Goal: Task Accomplishment & Management: Manage account settings

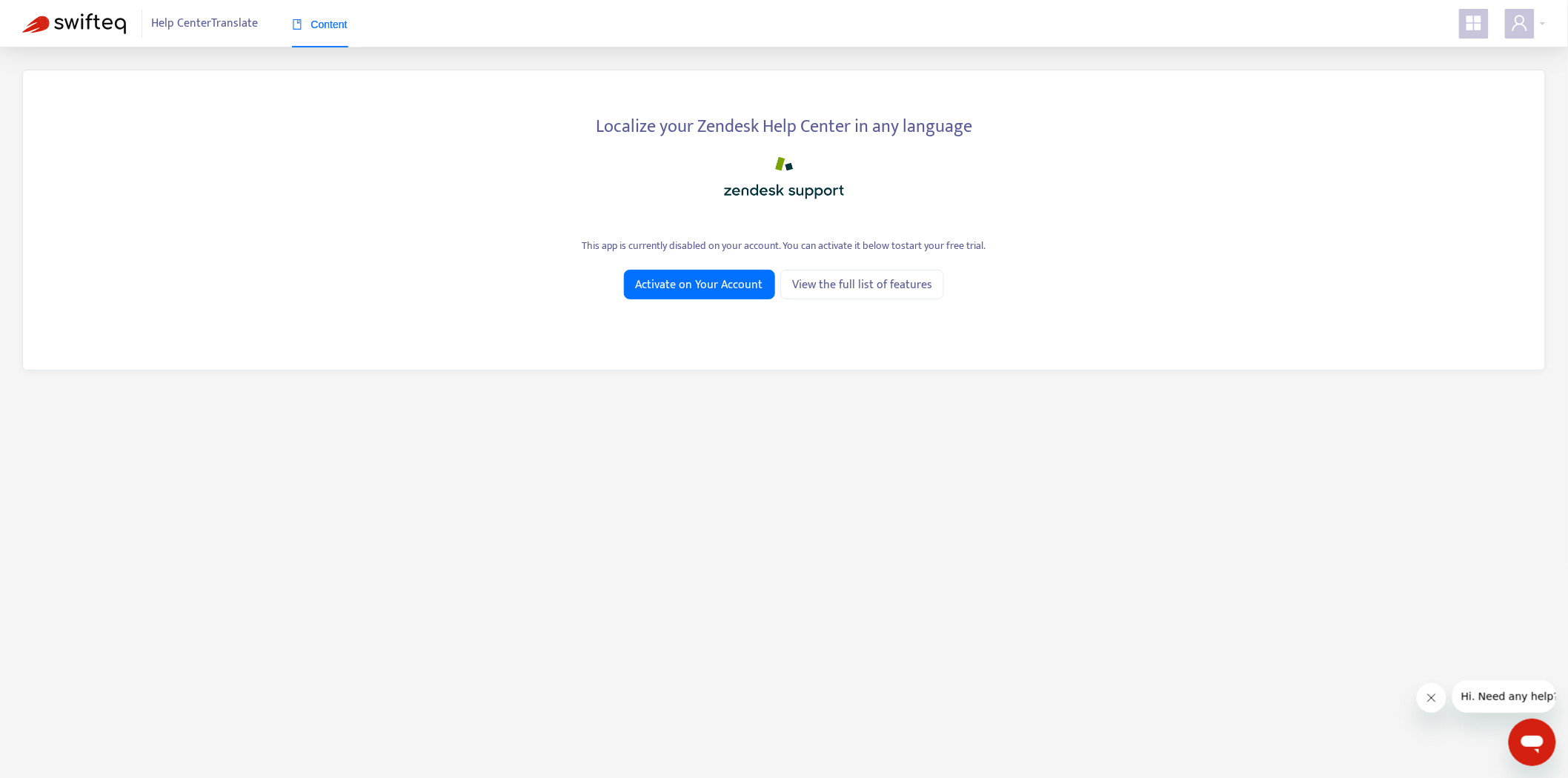
click at [182, 19] on span "Help Center Translate" at bounding box center [205, 23] width 107 height 28
click at [1478, 22] on icon "appstore" at bounding box center [1474, 24] width 15 height 15
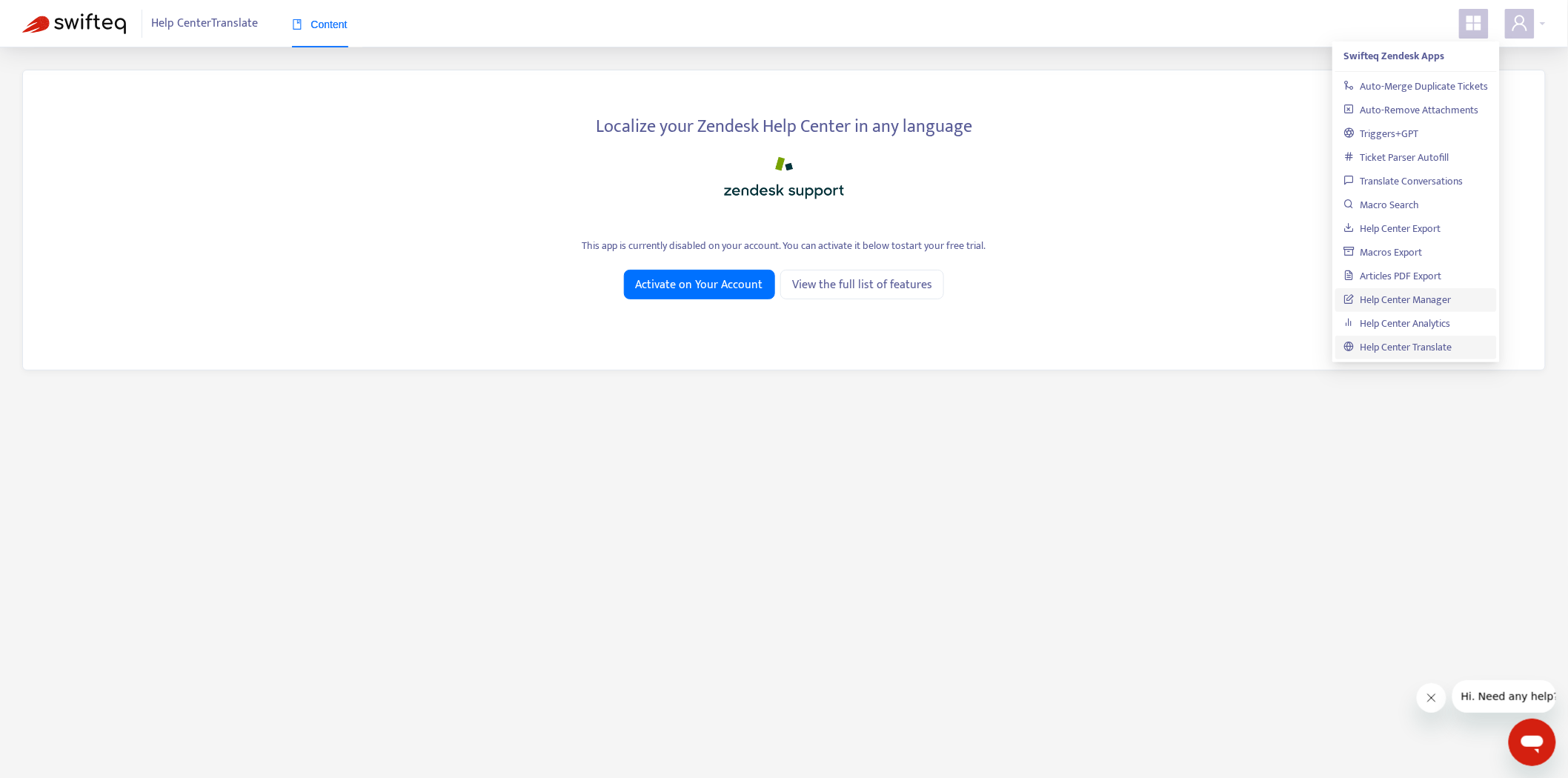
click at [1427, 304] on link "Help Center Manager" at bounding box center [1398, 299] width 108 height 17
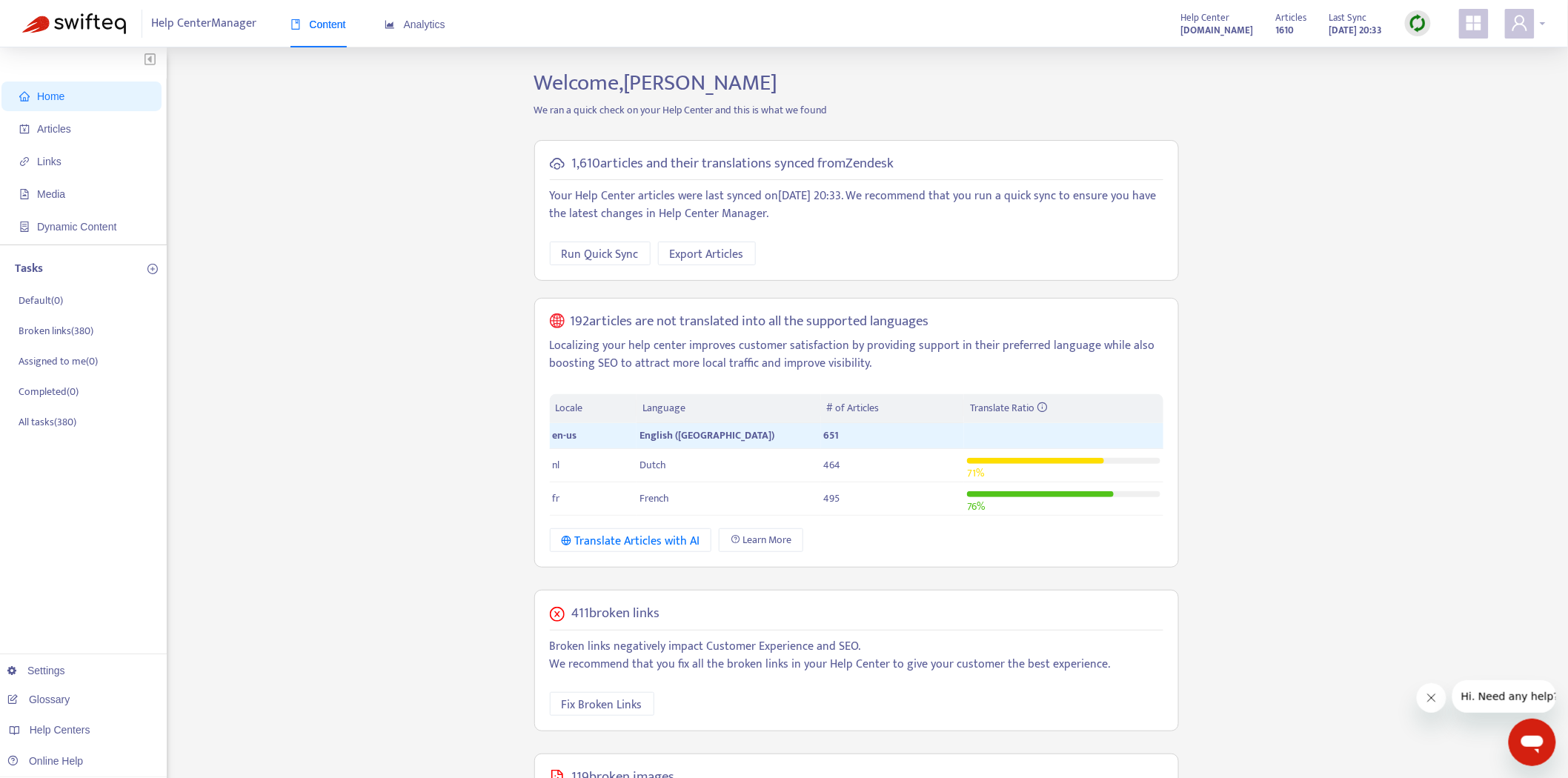
click at [1536, 28] on div at bounding box center [1525, 24] width 40 height 29
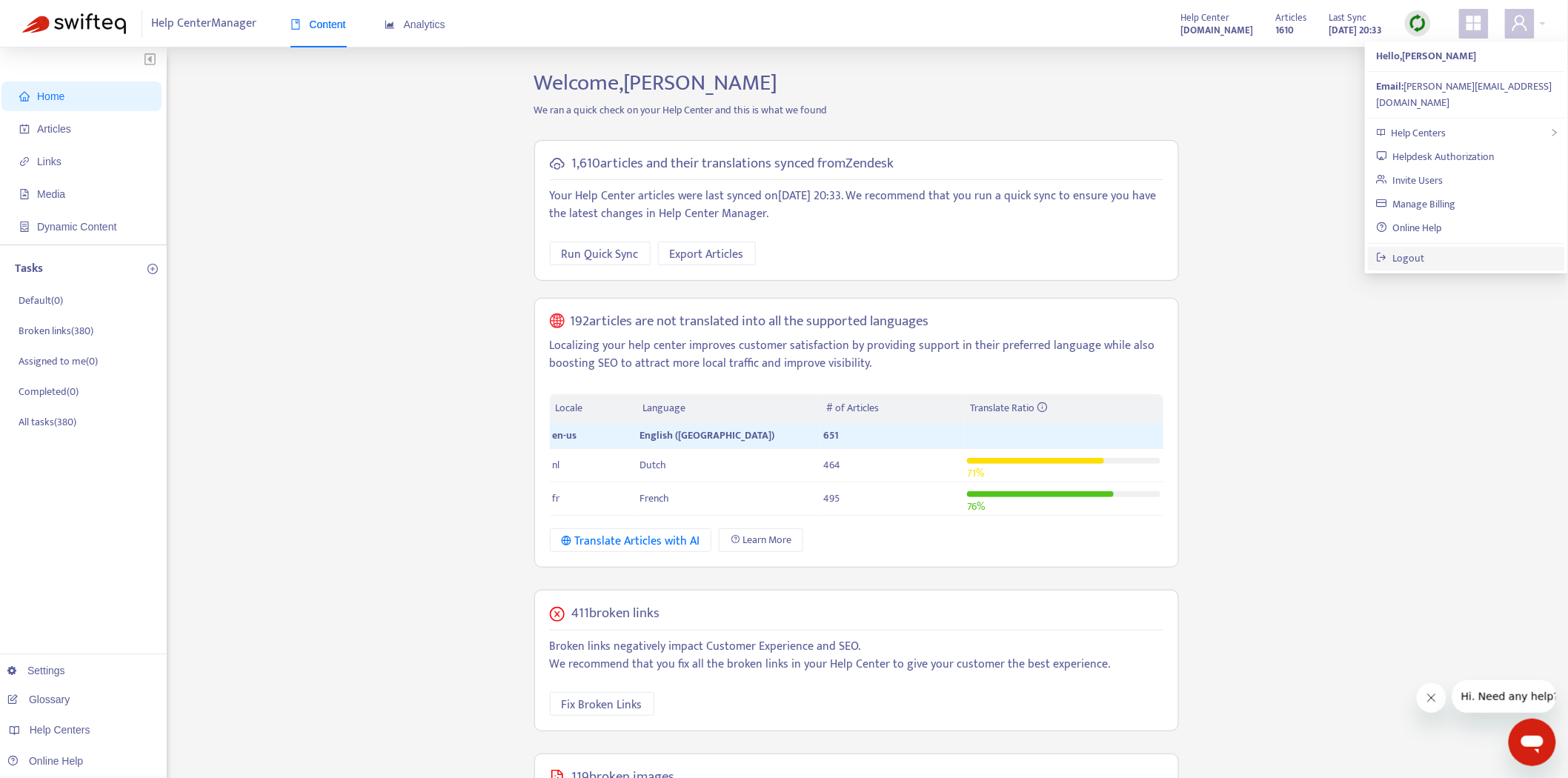
click at [1425, 250] on link "Logout" at bounding box center [1401, 258] width 48 height 17
